Goal: Transaction & Acquisition: Purchase product/service

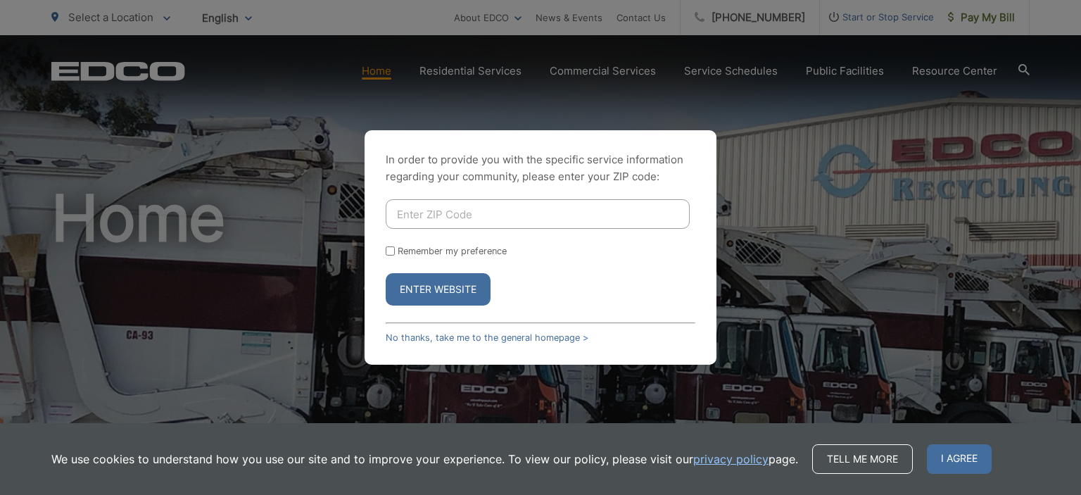
click at [485, 210] on input "Enter ZIP Code" at bounding box center [538, 214] width 304 height 30
type input "92069"
click at [420, 291] on button "Enter Website" at bounding box center [438, 289] width 105 height 32
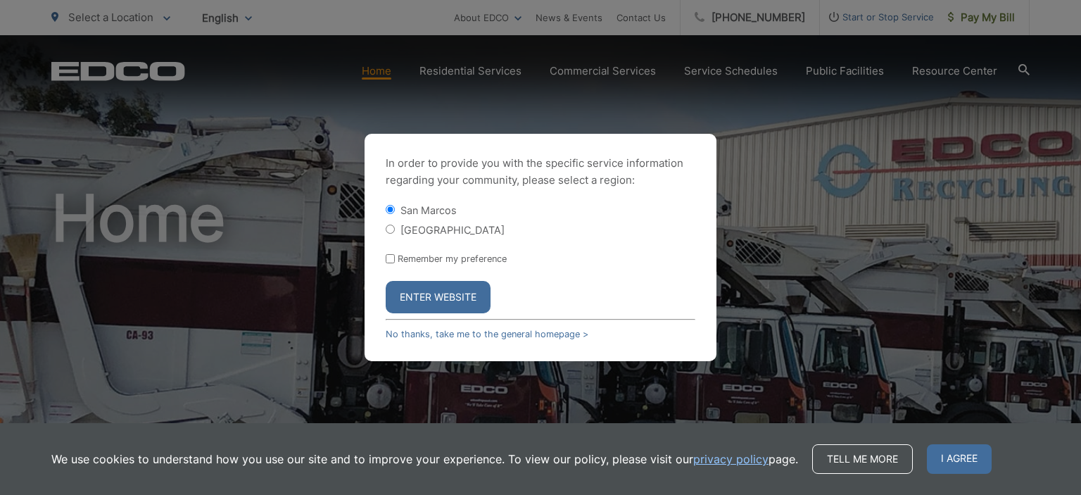
click at [424, 299] on button "Enter Website" at bounding box center [438, 297] width 105 height 32
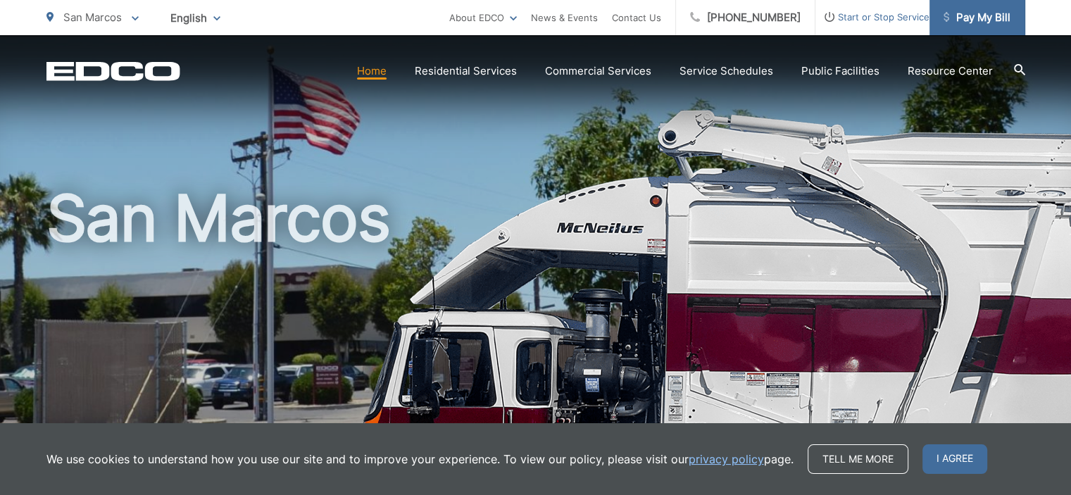
click at [974, 23] on span "Pay My Bill" at bounding box center [976, 17] width 67 height 17
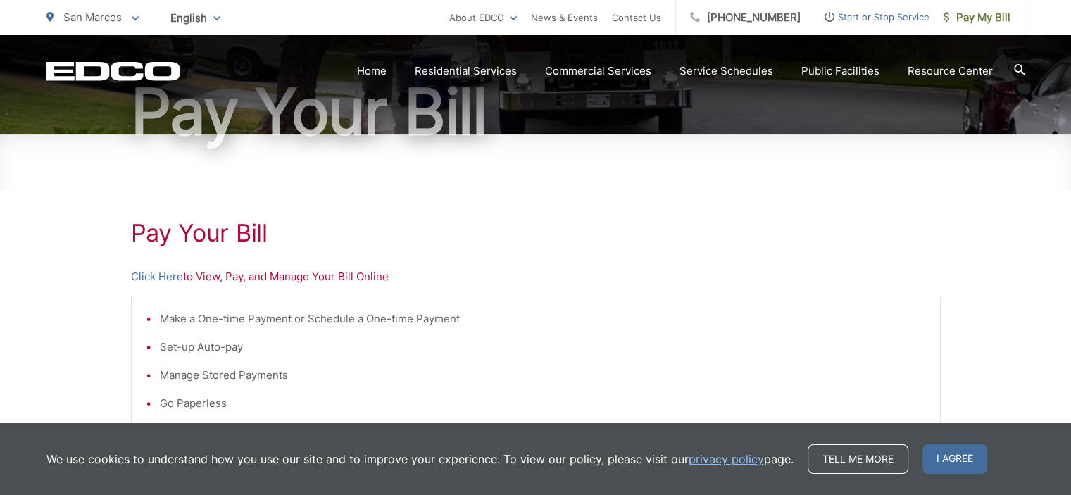
scroll to position [187, 0]
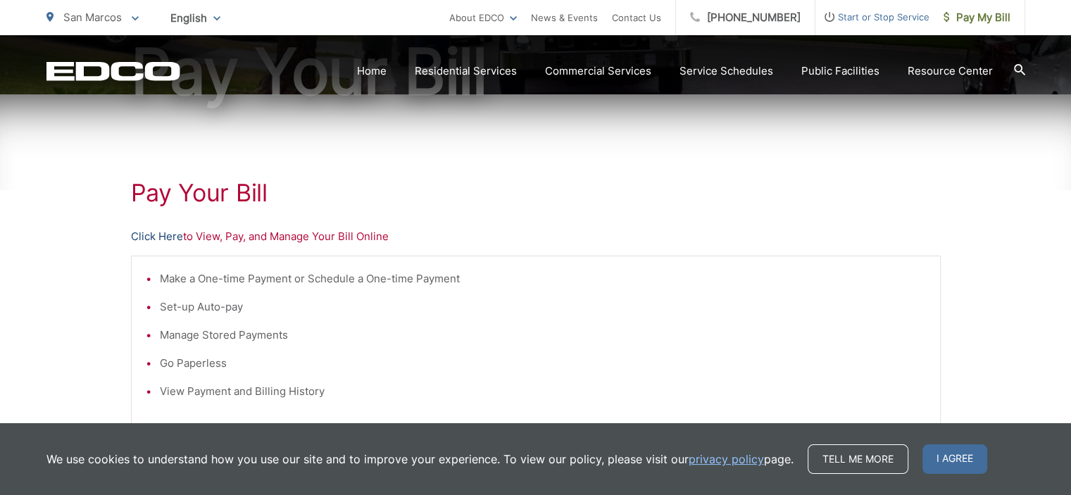
click at [159, 232] on link "Click Here" at bounding box center [157, 236] width 52 height 17
